Goal: Ask a question: Seek information or help from site administrators or community

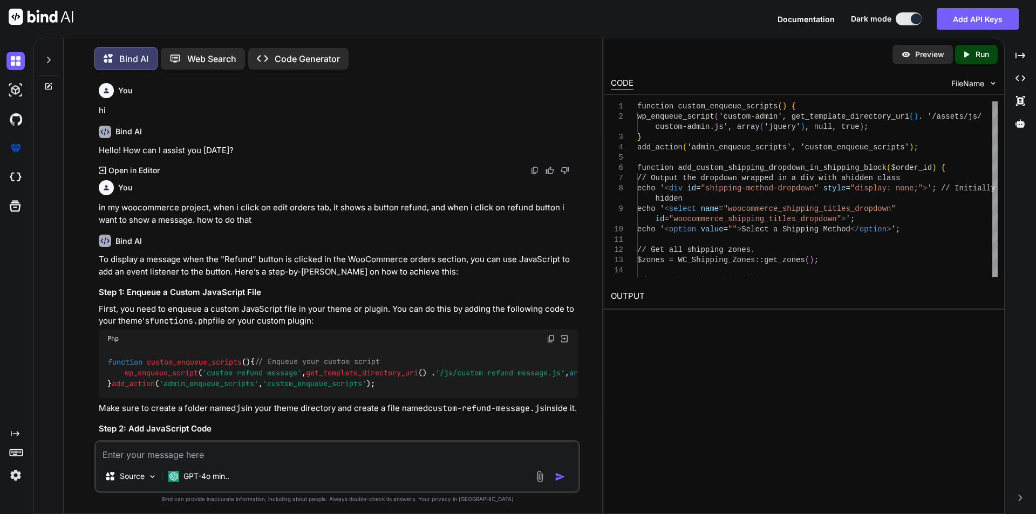
click at [184, 451] on textarea at bounding box center [337, 451] width 482 height 19
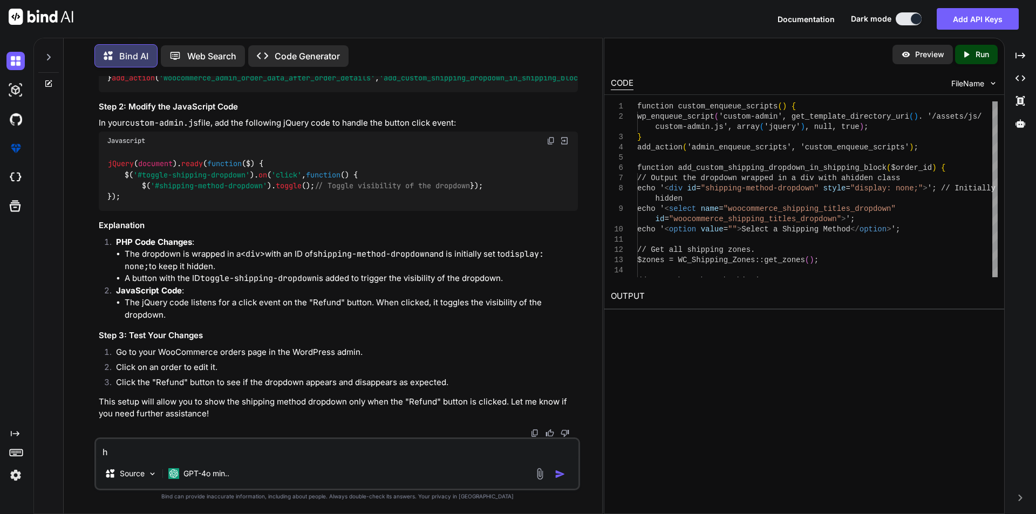
type textarea "hi"
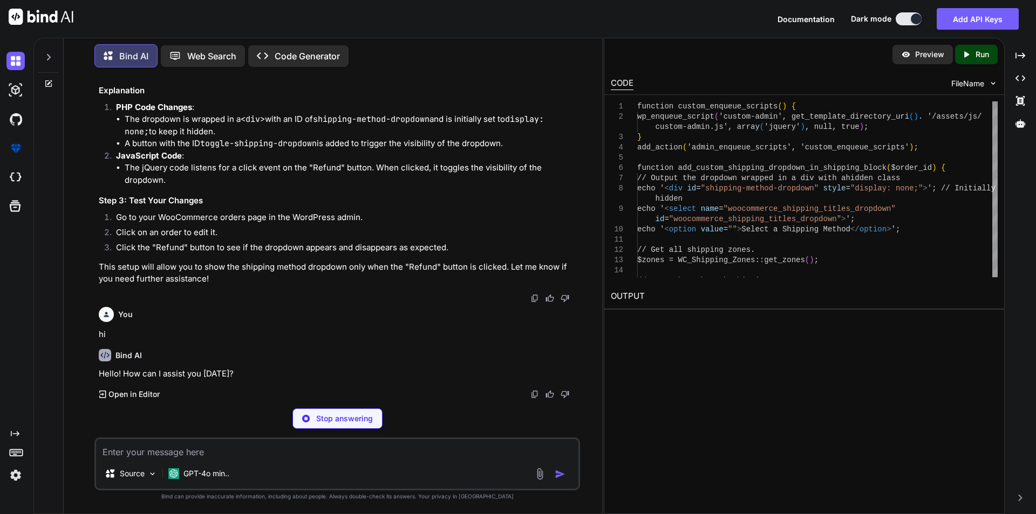
scroll to position [13406, 0]
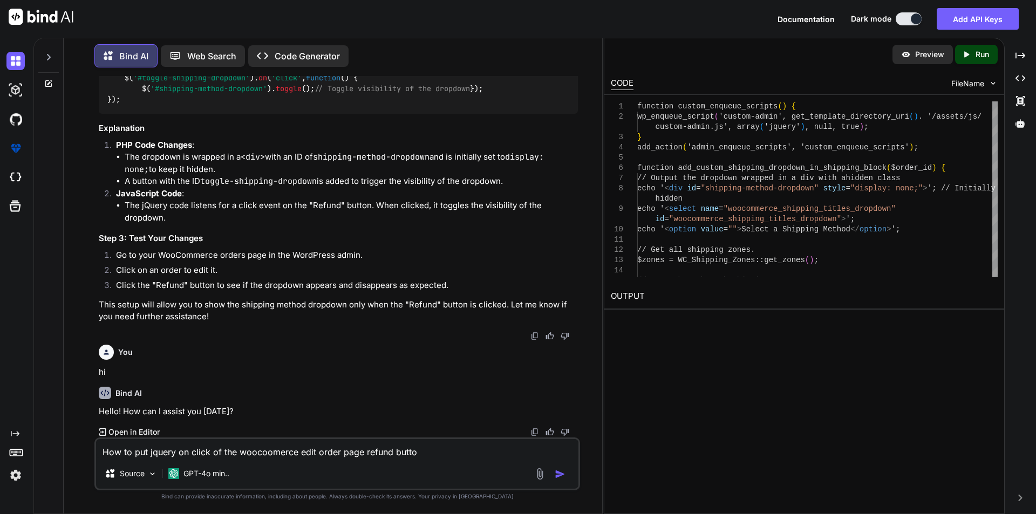
type textarea "How to put jquery on click of the woocoomerce edit order page refund button"
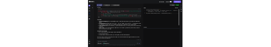
scroll to position [14077, 0]
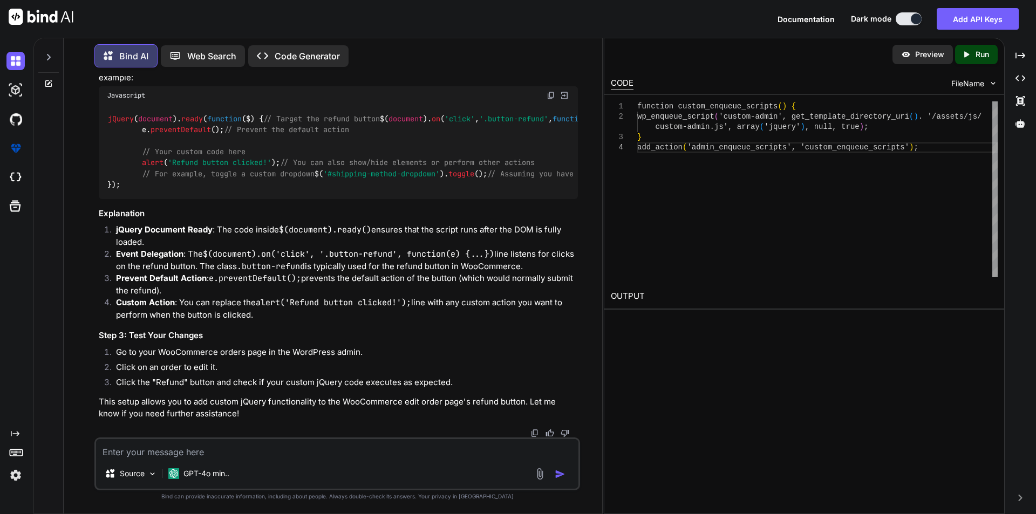
drag, startPoint x: 126, startPoint y: 237, endPoint x: 92, endPoint y: 83, distance: 158.7
click at [92, 83] on div "You hi Bind AI Hello! How can I assist you [DATE]? Created with Pixso. Open in …" at bounding box center [337, 295] width 530 height 438
click at [104, 106] on div "jQuery ( document ). ready ( function ( $ ) { // Target the refund button $( do…" at bounding box center [338, 152] width 479 height 94
drag, startPoint x: 107, startPoint y: 106, endPoint x: 134, endPoint y: 252, distance: 148.3
click at [134, 199] on div "jQuery ( document ). ready ( function ( $ ) { // Target the refund button $( do…" at bounding box center [338, 152] width 479 height 94
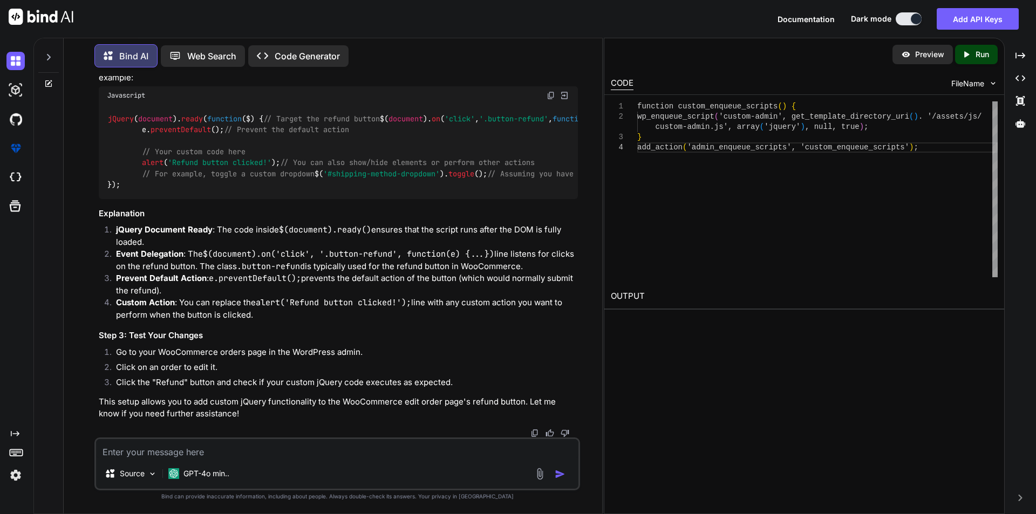
copy code "jQuery ( document ). ready ( function ( $ ) { // Target the refund button $( do…"
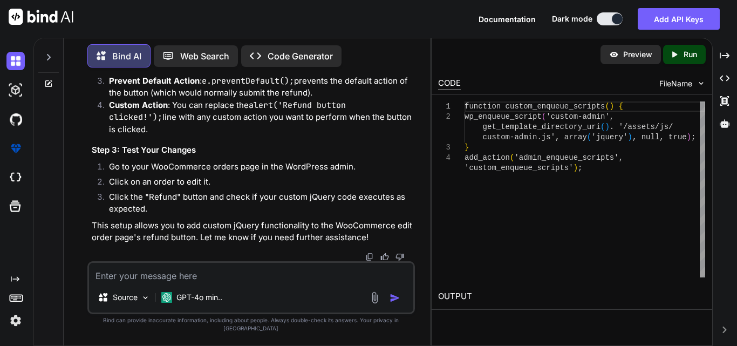
scroll to position [15496, 0]
click at [160, 282] on textarea at bounding box center [251, 272] width 324 height 19
click at [246, 282] on textarea at bounding box center [251, 272] width 324 height 19
paste textarea "button refund-items"
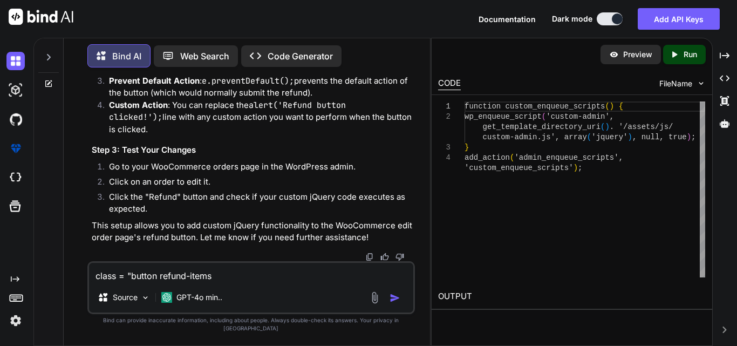
type textarea "class = "button refund-items""
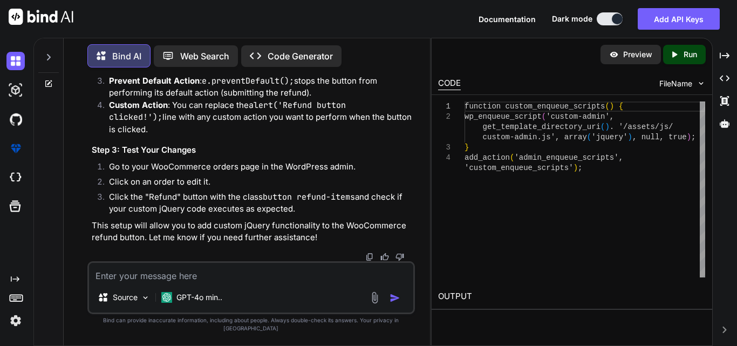
scroll to position [15989, 0]
drag, startPoint x: 115, startPoint y: 251, endPoint x: 291, endPoint y: 214, distance: 180.4
copy code "jQuery ( document ). ready ( function ( $ ) { // Target the refund button with …"
click at [247, 270] on div "Source GPT-4o min.." at bounding box center [251, 287] width 328 height 53
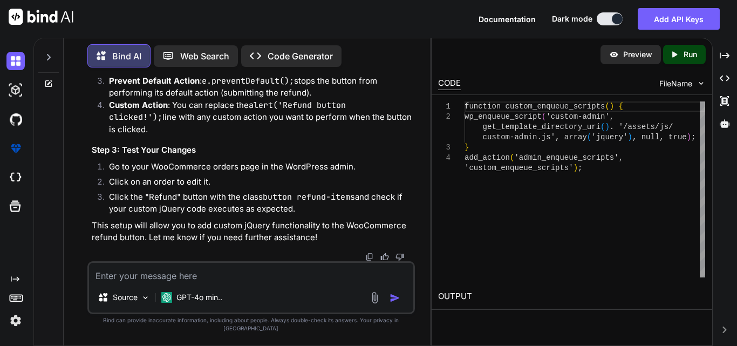
click at [247, 278] on textarea at bounding box center [251, 272] width 324 height 19
paste textarea "woocommerce_shipping_titles_dropdown"
type textarea "woocommerce_shipping_titles_dropdown this is dropdown class"
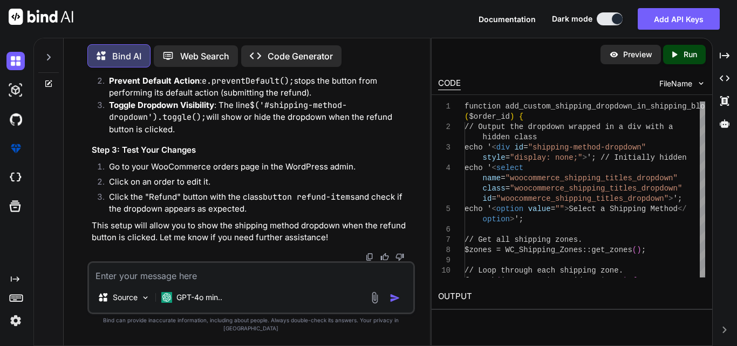
scroll to position [17025, 0]
drag, startPoint x: 124, startPoint y: 192, endPoint x: 85, endPoint y: 89, distance: 110.3
click at [85, 89] on div "You hi Bind AI Hello! How can I assist you [DATE]? Created with Pixso. Open in …" at bounding box center [251, 210] width 358 height 269
drag, startPoint x: 113, startPoint y: 195, endPoint x: 94, endPoint y: 106, distance: 91.0
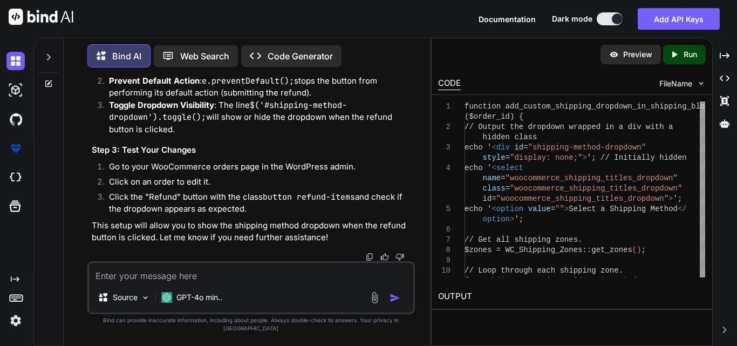
copy code "jQuery ( document ). ready ( function ( $ ) { // Target the refund button with …"
click at [200, 281] on textarea at bounding box center [251, 272] width 324 height 19
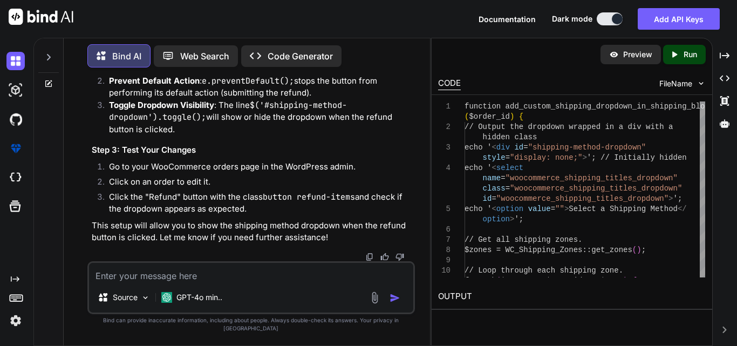
paste textarea "how to target the refund button in woocommerce edit order page"
type textarea "how to target the refund button in woocommerce edit order page"
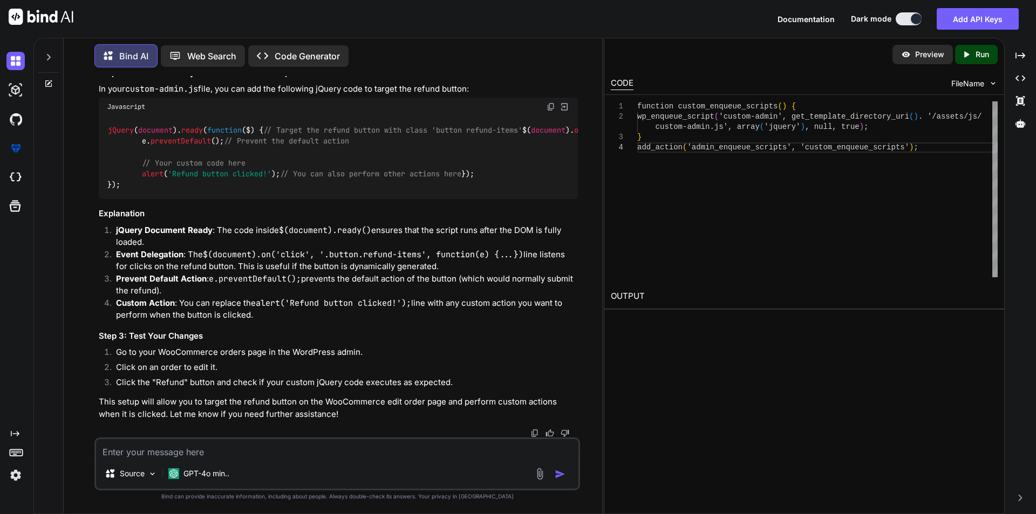
scroll to position [16189, 0]
drag, startPoint x: 118, startPoint y: 403, endPoint x: 113, endPoint y: 390, distance: 13.3
click at [112, 191] on code "jQuery ( document ). ready ( function ( $ ) { // Target the refund button with …" at bounding box center [442, 158] width 670 height 66
click at [127, 199] on div "jQuery ( document ). ready ( function ( $ ) { // Target the refund button with …" at bounding box center [338, 157] width 479 height 83
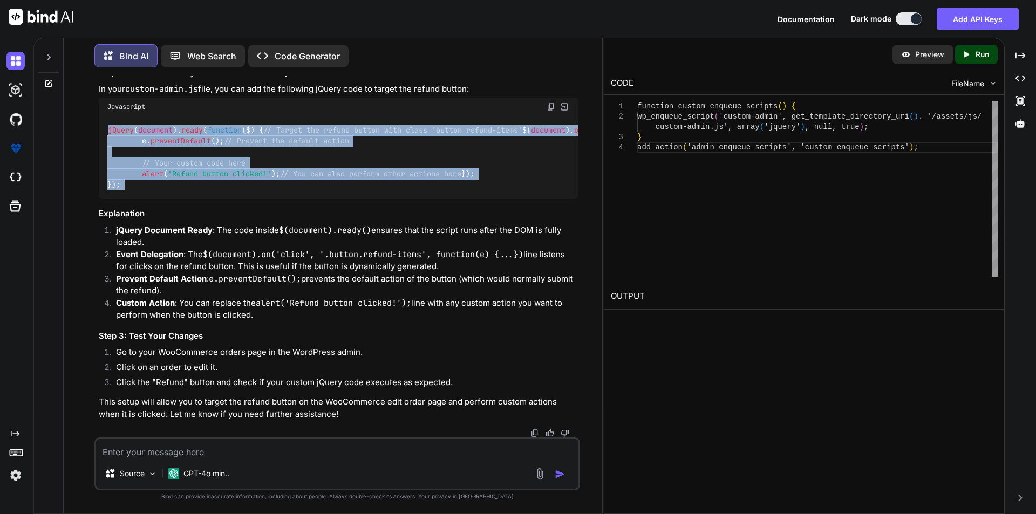
drag, startPoint x: 127, startPoint y: 405, endPoint x: 98, endPoint y: 283, distance: 125.3
click at [99, 199] on div "jQuery ( document ). ready ( function ( $ ) { // Target the refund button with …" at bounding box center [338, 157] width 479 height 83
copy div "jQuery ( document ). ready ( function ( $ ) { // Target the refund button with …"
